Goal: Find specific page/section: Find specific page/section

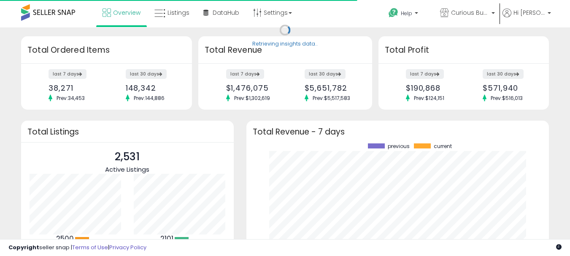
scroll to position [117, 286]
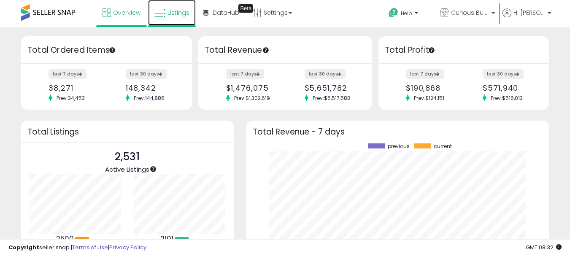
click at [177, 10] on span "Listings" at bounding box center [178, 12] width 22 height 8
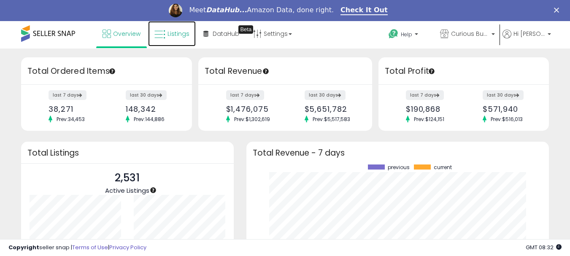
scroll to position [0, 0]
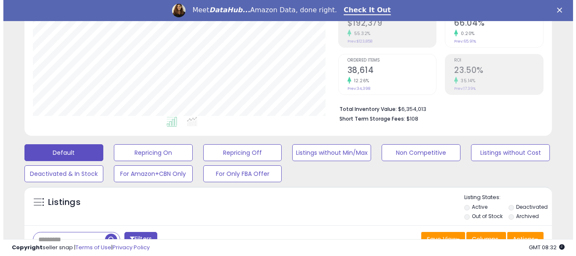
scroll to position [169, 0]
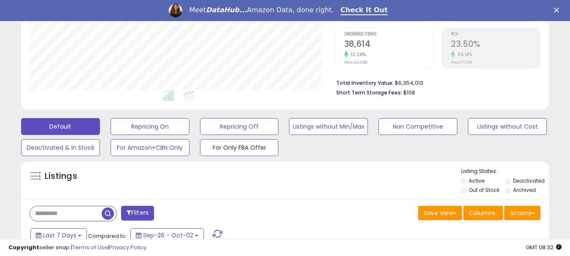
click at [244, 147] on button "For Only FBA Offer" at bounding box center [239, 147] width 79 height 17
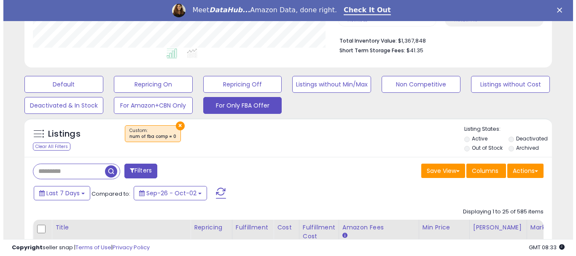
scroll to position [173, 305]
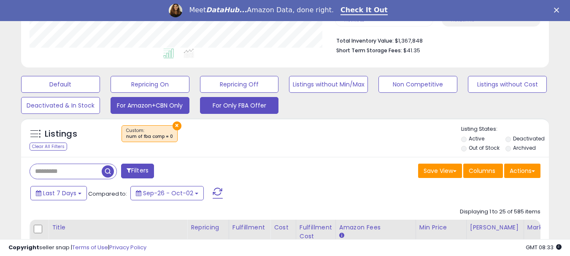
click at [148, 105] on button "For Amazon+CBN Only" at bounding box center [149, 105] width 79 height 17
